Goal: Book appointment/travel/reservation

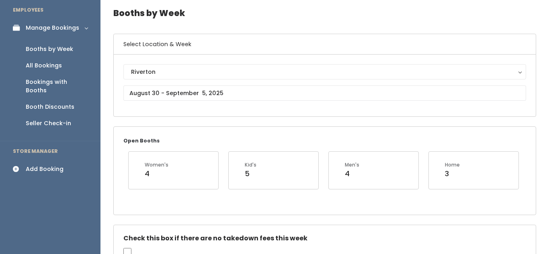
scroll to position [34, 0]
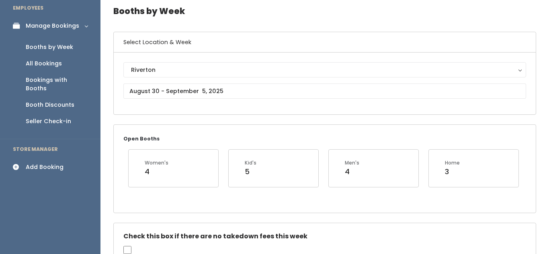
click at [45, 163] on div "Add Booking" at bounding box center [45, 167] width 38 height 8
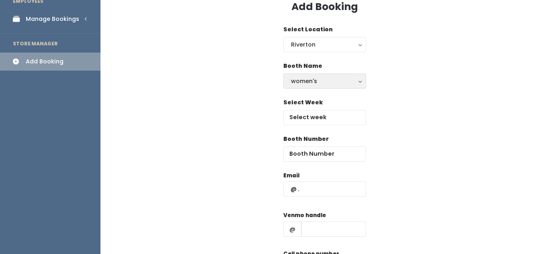
scroll to position [41, 0]
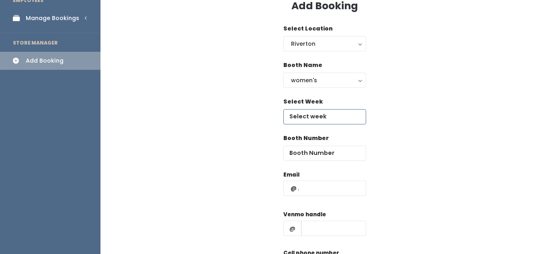
click at [312, 119] on input "text" at bounding box center [324, 116] width 83 height 15
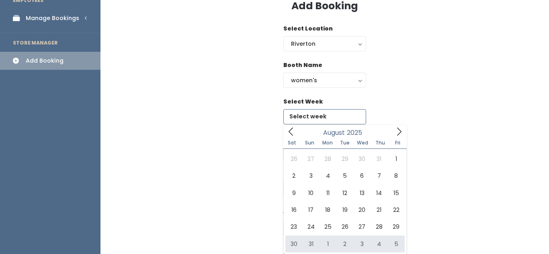
type input "[DATE] to [DATE]"
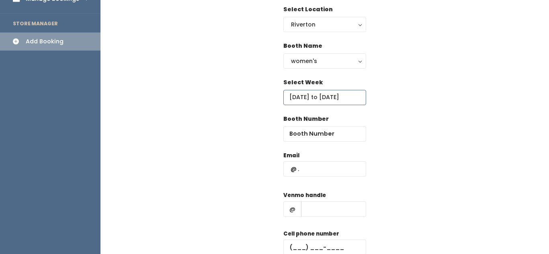
scroll to position [63, 0]
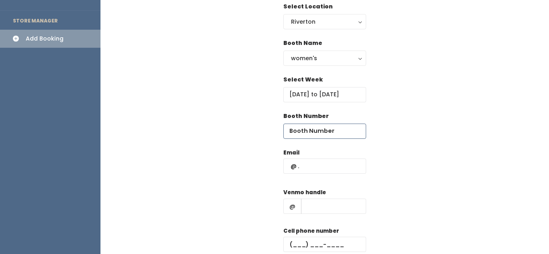
click at [342, 133] on input "number" at bounding box center [324, 131] width 83 height 15
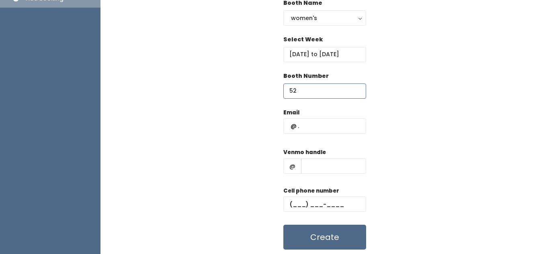
scroll to position [104, 0]
type input "52"
click at [296, 124] on input "text" at bounding box center [324, 125] width 83 height 15
type input "jen"
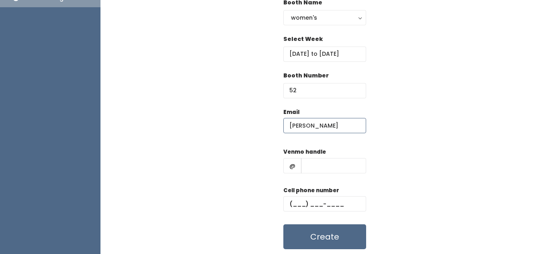
click at [297, 123] on input "Jen" at bounding box center [324, 125] width 83 height 15
click at [296, 123] on input "Jemitchelln" at bounding box center [324, 125] width 83 height 15
click at [329, 124] on input "Jemitchelln" at bounding box center [324, 125] width 83 height 15
click at [336, 129] on input "Jenmitchell4" at bounding box center [324, 125] width 83 height 15
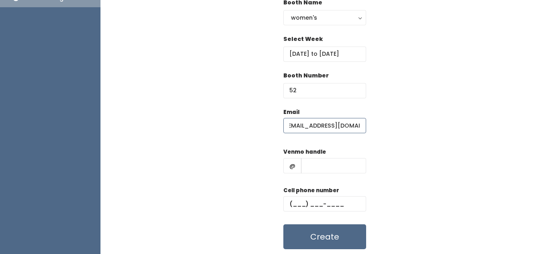
type input "Jenmitchell4@gmail.com"
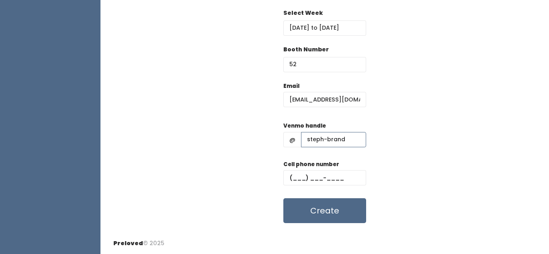
type input "steph-brand"
click at [300, 178] on input "text" at bounding box center [324, 177] width 83 height 15
click at [285, 170] on div "Cell phone number (801) 762-____" at bounding box center [324, 176] width 83 height 32
click at [325, 176] on input "(801) 762-____" at bounding box center [324, 177] width 83 height 15
type input "[PHONE_NUMBER]"
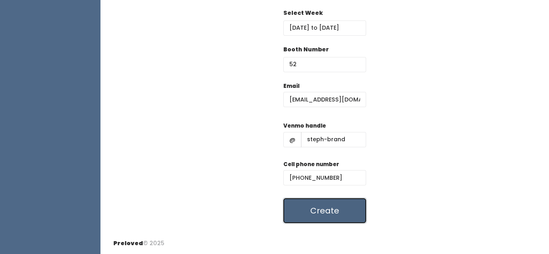
click at [321, 218] on button "Create" at bounding box center [324, 210] width 83 height 25
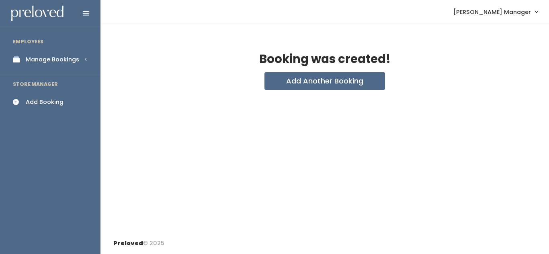
click at [53, 61] on div "Manage Bookings" at bounding box center [52, 59] width 53 height 8
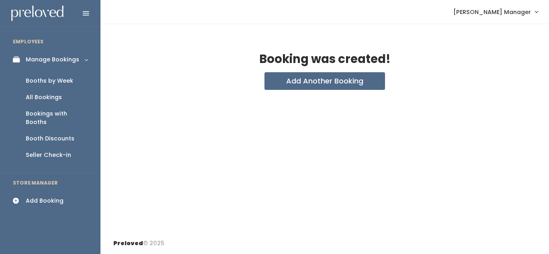
click at [46, 80] on div "Booths by Week" at bounding box center [49, 81] width 47 height 8
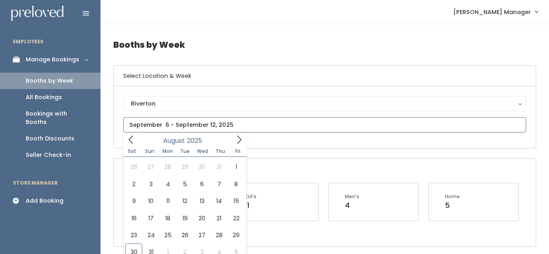
click at [174, 126] on input "text" at bounding box center [324, 124] width 403 height 15
type input "[DATE] to [DATE]"
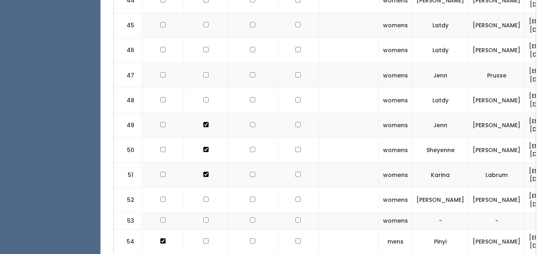
scroll to position [1471, 0]
